Goal: Find specific page/section

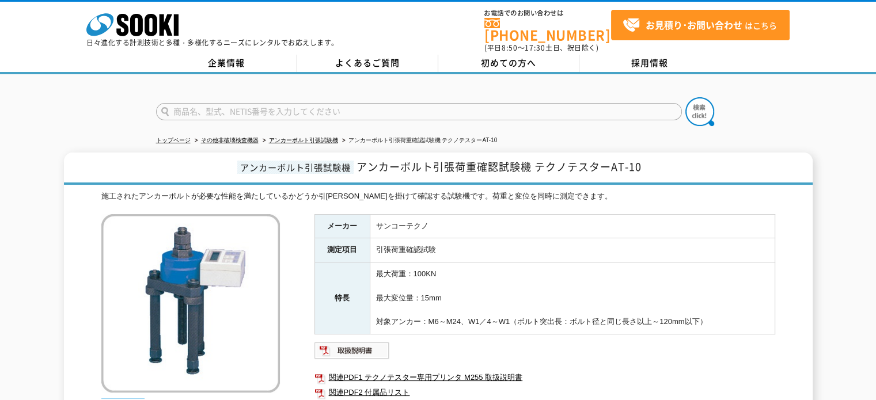
click at [308, 108] on input "text" at bounding box center [419, 111] width 526 height 17
type input "ラジオリンク"
click at [686, 97] on button at bounding box center [700, 111] width 29 height 29
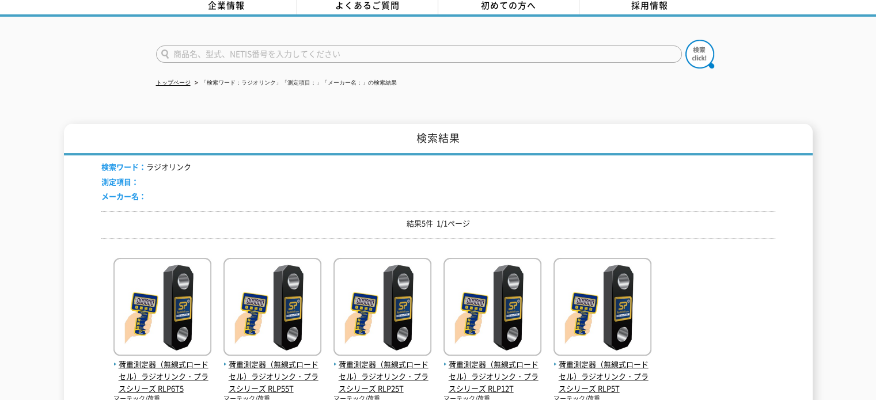
scroll to position [115, 0]
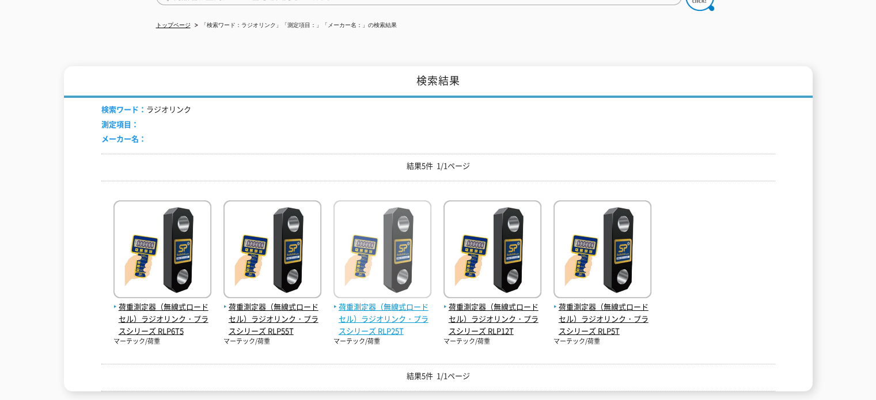
click at [369, 221] on img at bounding box center [383, 250] width 98 height 101
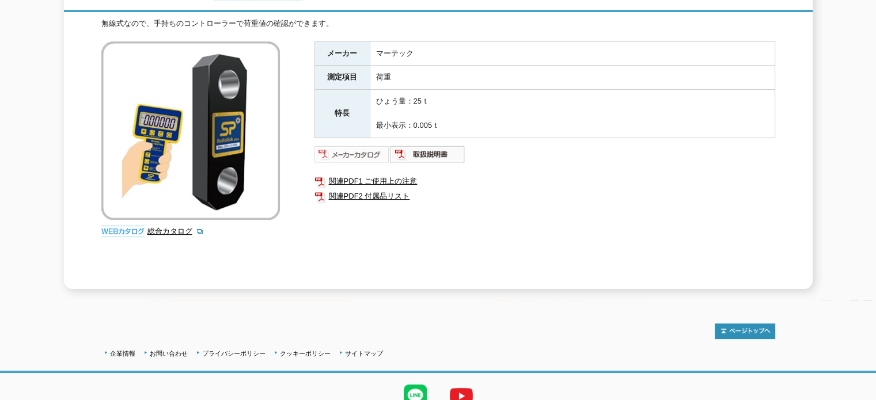
scroll to position [115, 0]
